Goal: Task Accomplishment & Management: Manage account settings

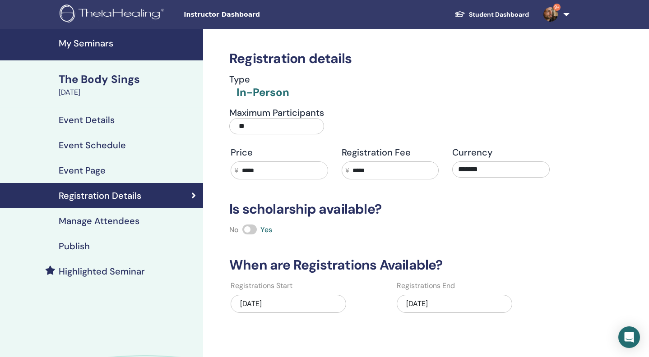
click at [566, 13] on link "9+" at bounding box center [554, 14] width 37 height 29
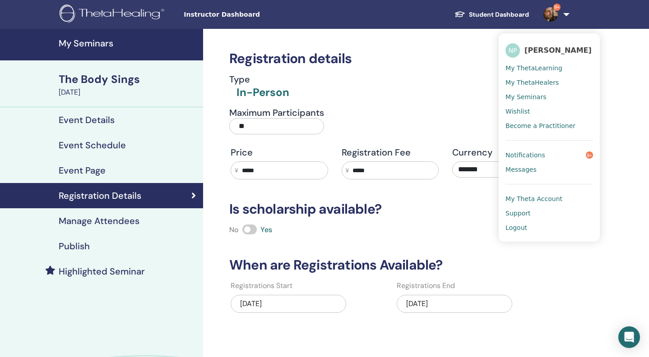
click at [534, 48] on span "[PERSON_NAME]" at bounding box center [557, 50] width 67 height 9
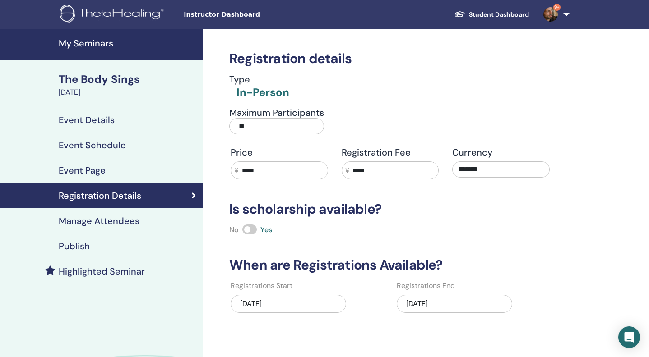
click at [552, 14] on img at bounding box center [550, 14] width 14 height 14
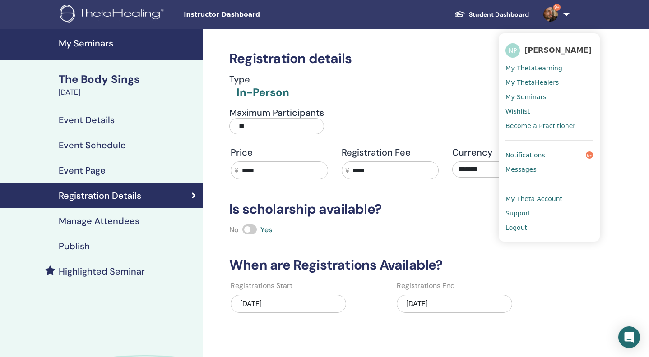
click at [541, 197] on span "My Theta Account" at bounding box center [533, 199] width 57 height 8
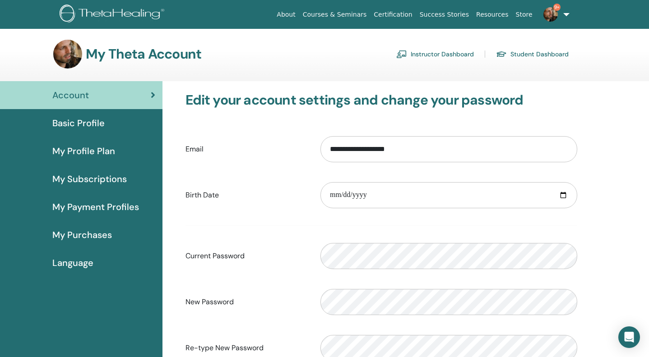
click at [86, 123] on span "Basic Profile" at bounding box center [78, 123] width 52 height 14
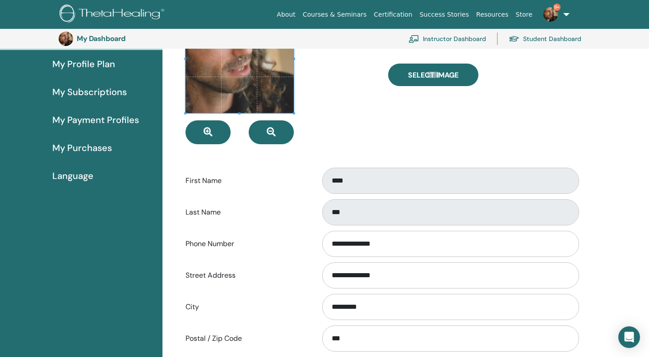
scroll to position [91, 0]
